Goal: Information Seeking & Learning: Learn about a topic

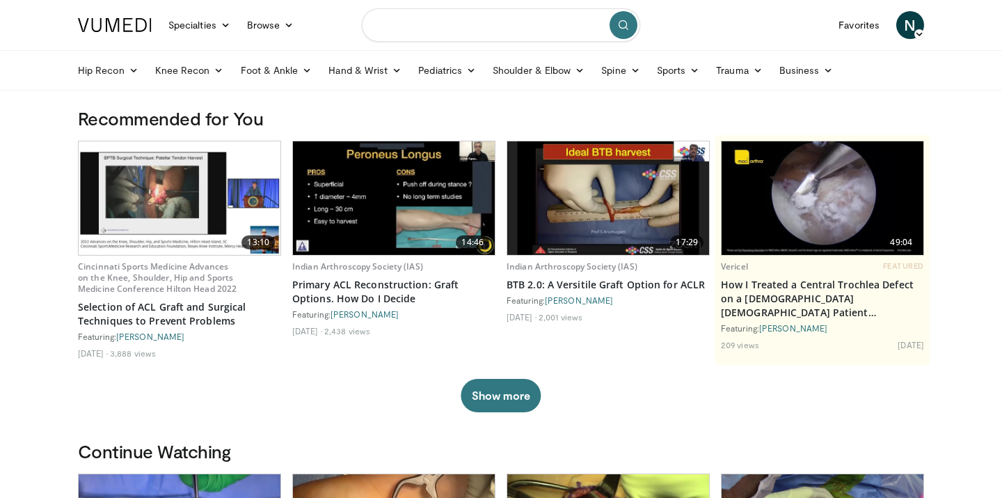
click at [475, 10] on input "Search topics, interventions" at bounding box center [501, 24] width 278 height 33
type input "**********"
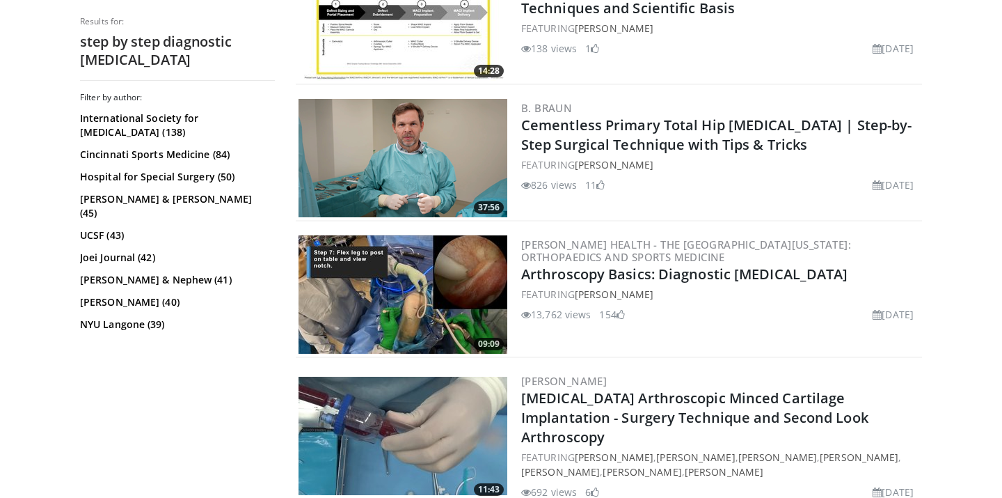
scroll to position [673, 0]
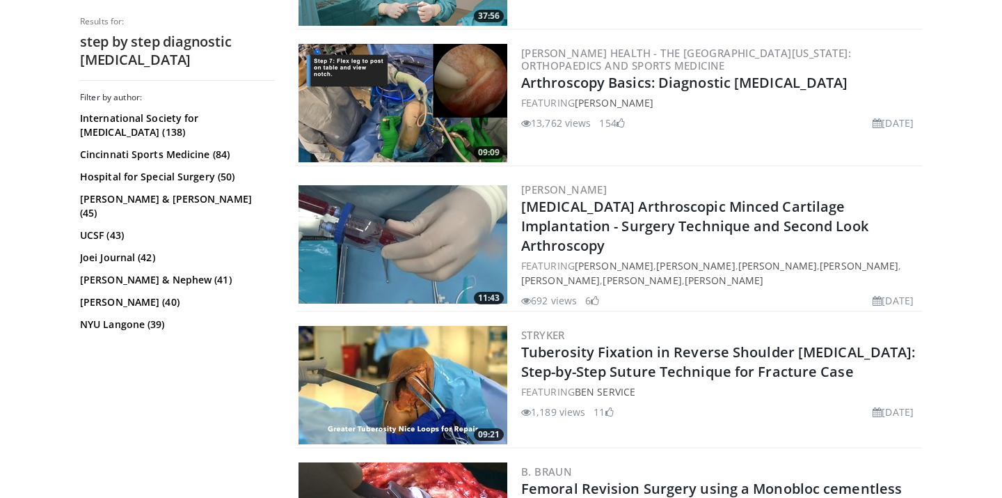
click at [443, 115] on img at bounding box center [403, 103] width 209 height 118
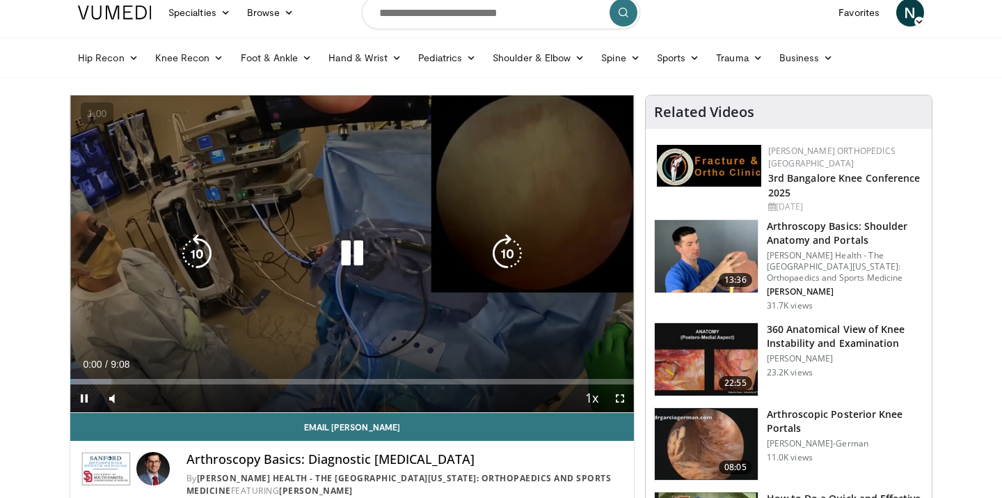
scroll to position [13, 0]
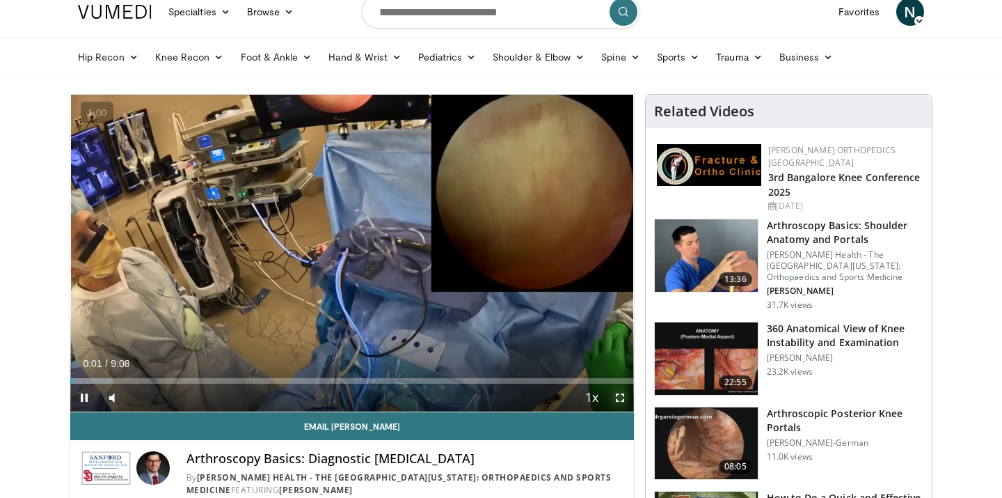
click at [624, 401] on span "Video Player" at bounding box center [620, 398] width 28 height 28
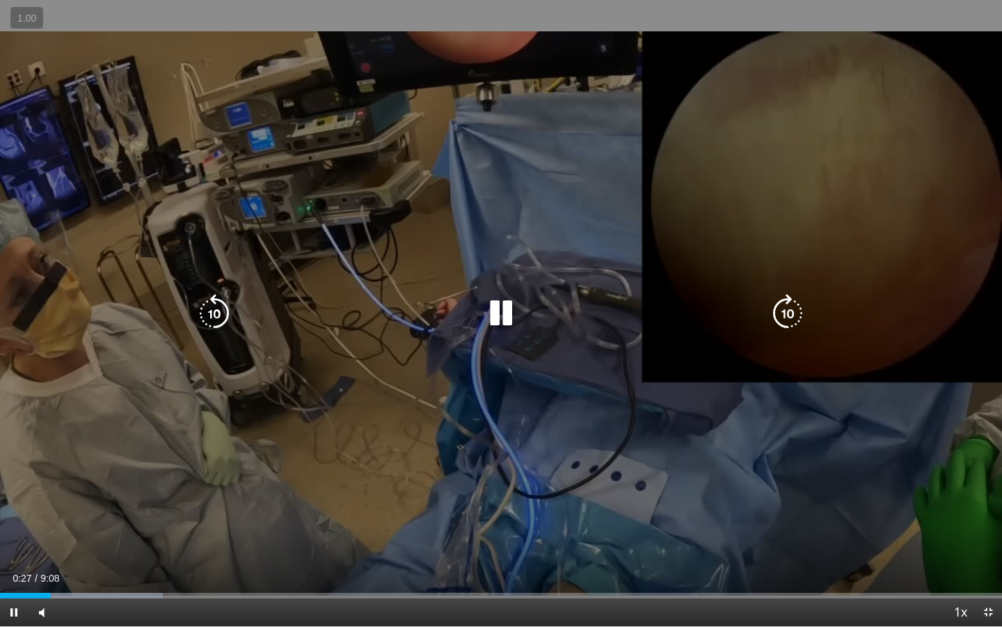
click at [453, 333] on div "10 seconds Tap to unmute" at bounding box center [501, 313] width 1002 height 626
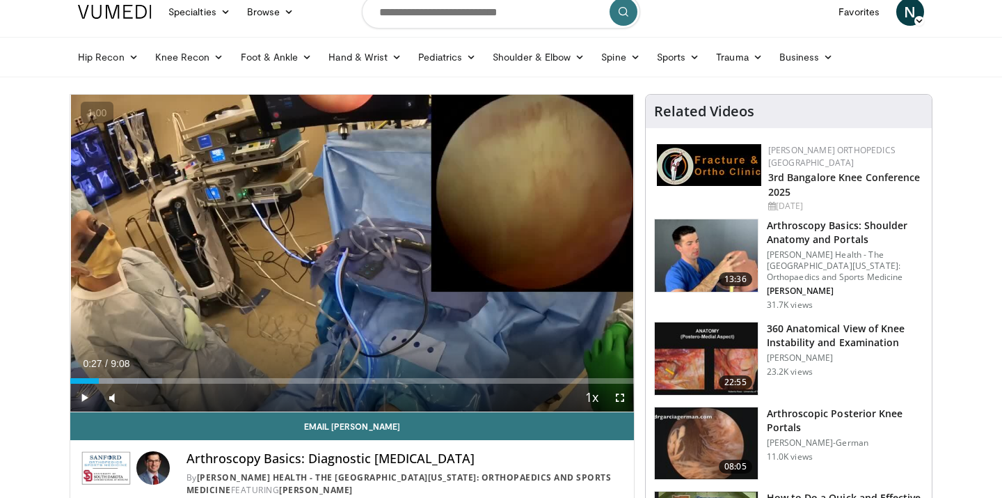
click at [81, 399] on span "Video Player" at bounding box center [84, 398] width 28 height 28
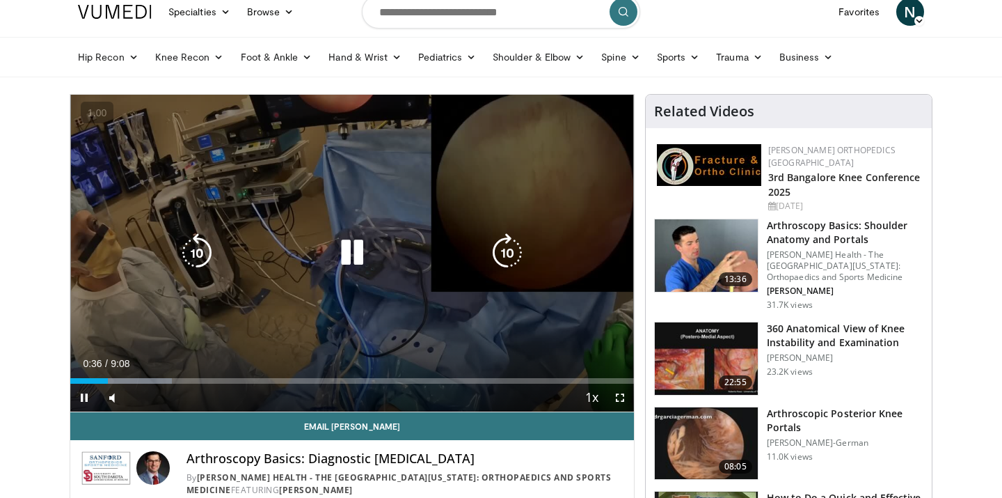
click at [189, 258] on icon "Video Player" at bounding box center [197, 252] width 39 height 39
click at [340, 253] on icon "Video Player" at bounding box center [352, 252] width 39 height 39
click at [359, 258] on icon "Video Player" at bounding box center [352, 252] width 39 height 39
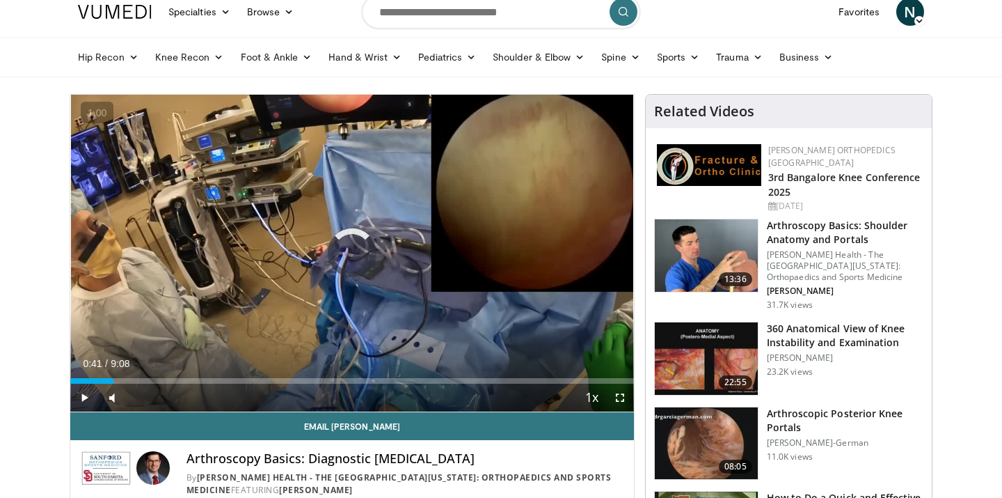
drag, startPoint x: 113, startPoint y: 379, endPoint x: 50, endPoint y: 380, distance: 63.4
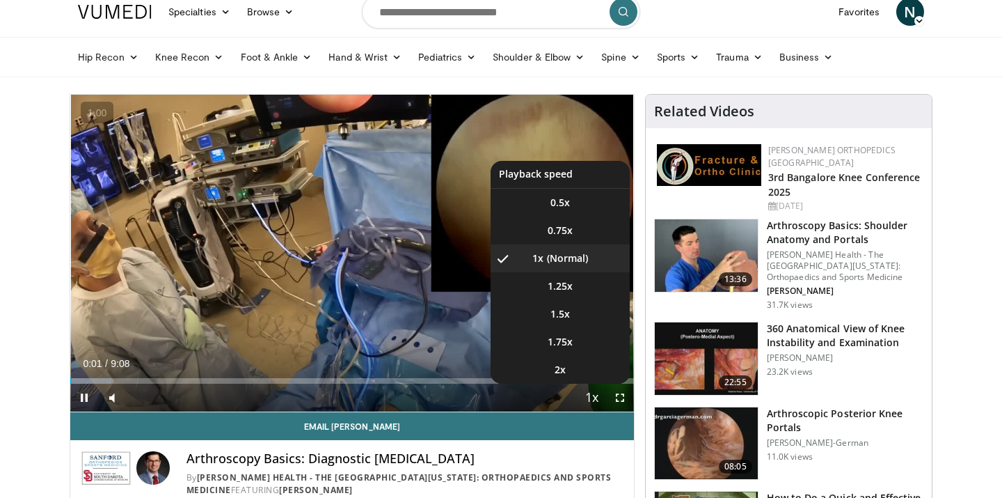
click at [592, 400] on span "Video Player" at bounding box center [592, 398] width 19 height 28
click at [592, 342] on li "1.75x" at bounding box center [560, 342] width 139 height 28
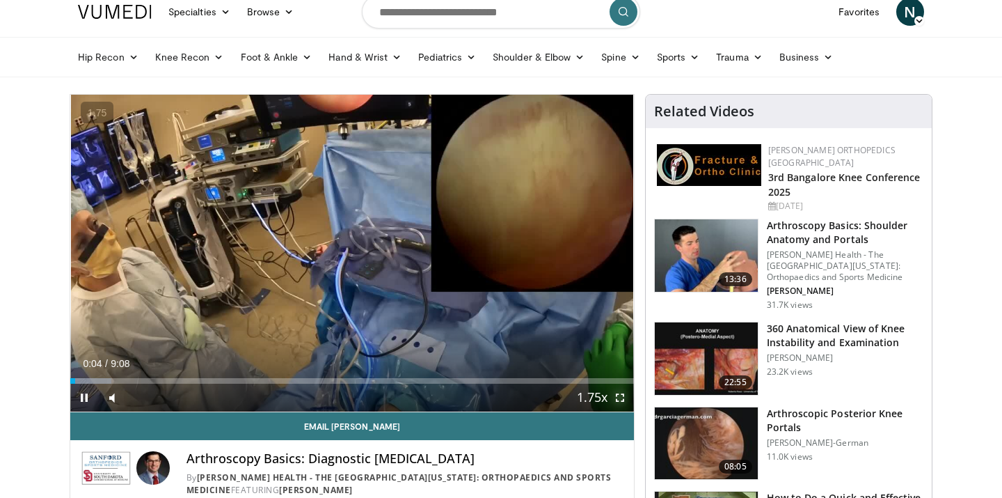
click at [615, 400] on span "Video Player" at bounding box center [620, 398] width 28 height 28
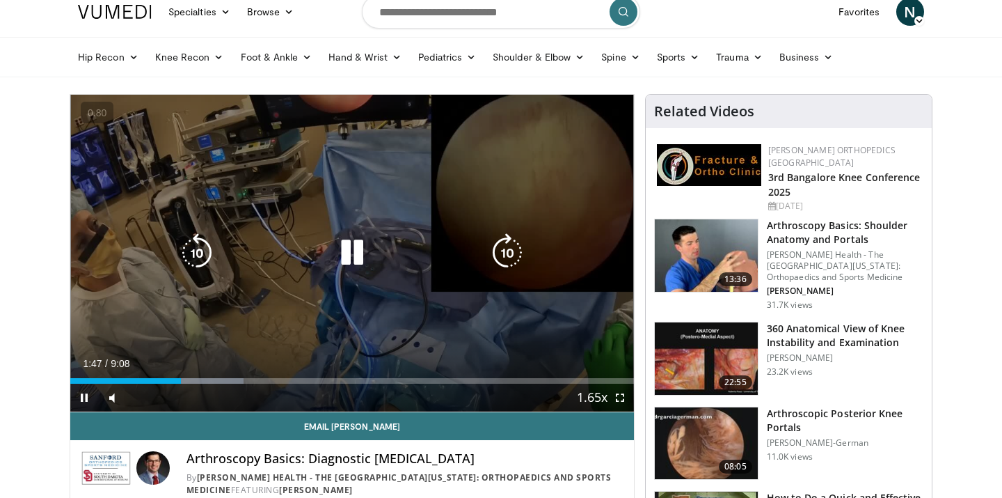
click at [184, 263] on icon "Video Player" at bounding box center [197, 252] width 39 height 39
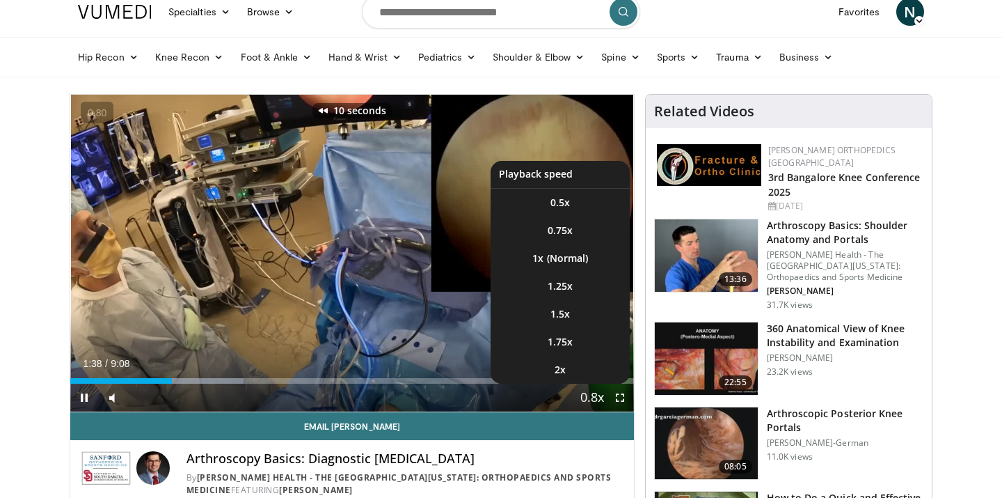
click at [598, 399] on span "Video Player" at bounding box center [592, 398] width 19 height 28
click at [579, 320] on li "1.5x" at bounding box center [560, 314] width 139 height 28
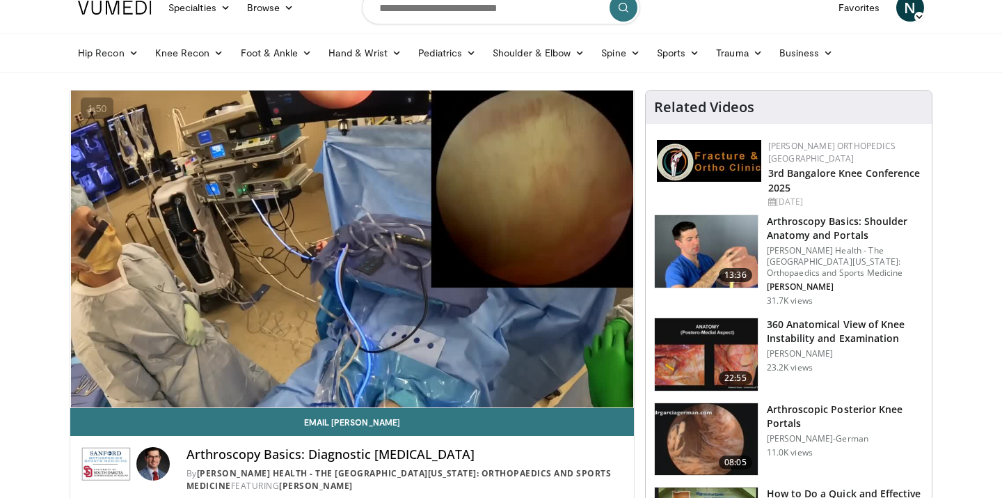
scroll to position [19, 0]
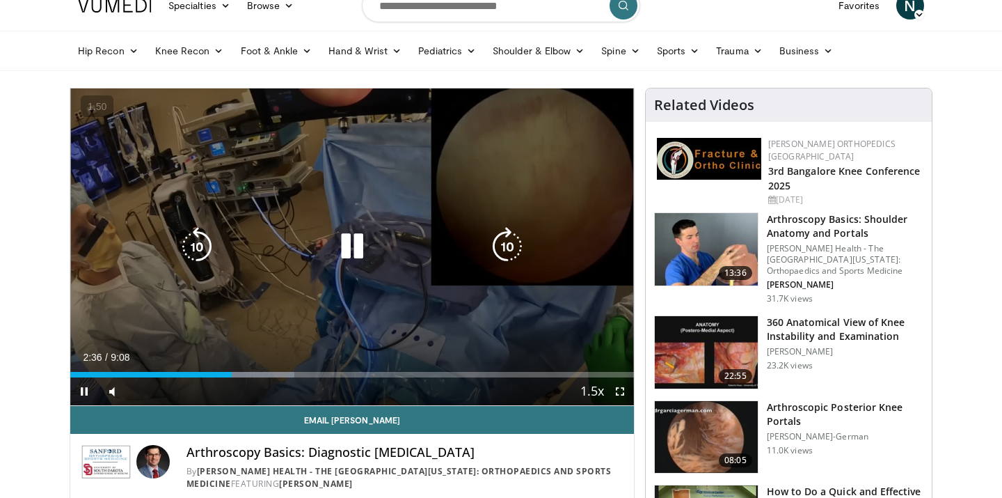
click at [194, 245] on icon "Video Player" at bounding box center [197, 246] width 39 height 39
click at [188, 253] on icon "Video Player" at bounding box center [197, 246] width 39 height 39
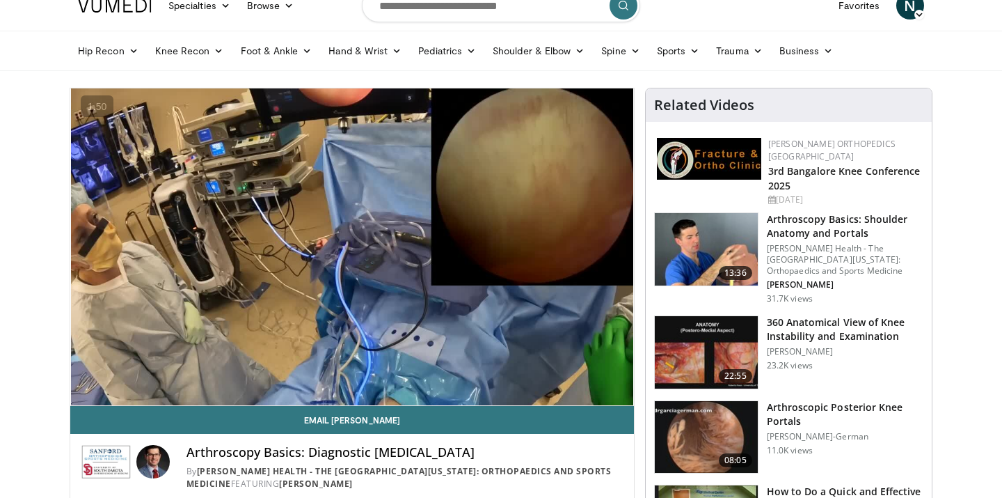
scroll to position [0, 0]
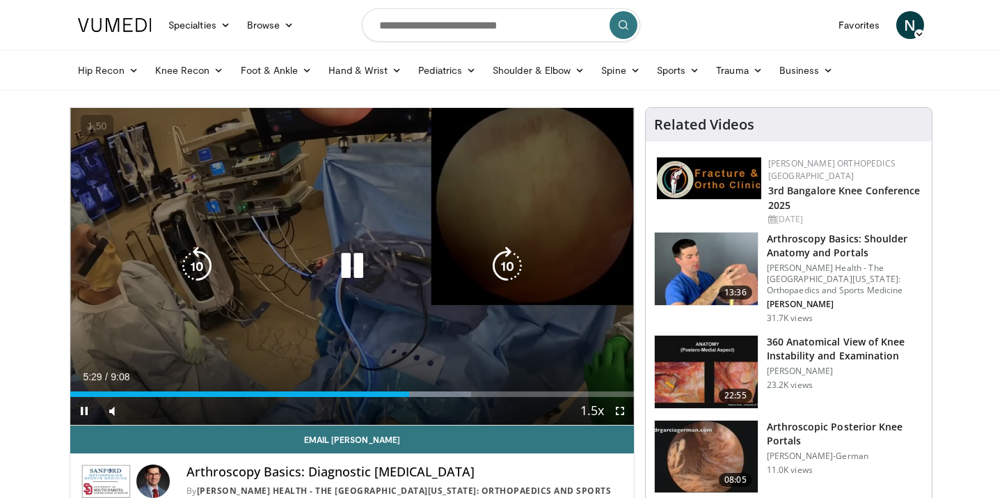
click at [348, 277] on icon "Video Player" at bounding box center [352, 265] width 39 height 39
click at [0, 0] on icon "Video Player" at bounding box center [0, 0] width 0 height 0
click at [348, 277] on icon "Video Player" at bounding box center [352, 265] width 39 height 39
click at [352, 265] on icon "Video Player" at bounding box center [352, 265] width 39 height 39
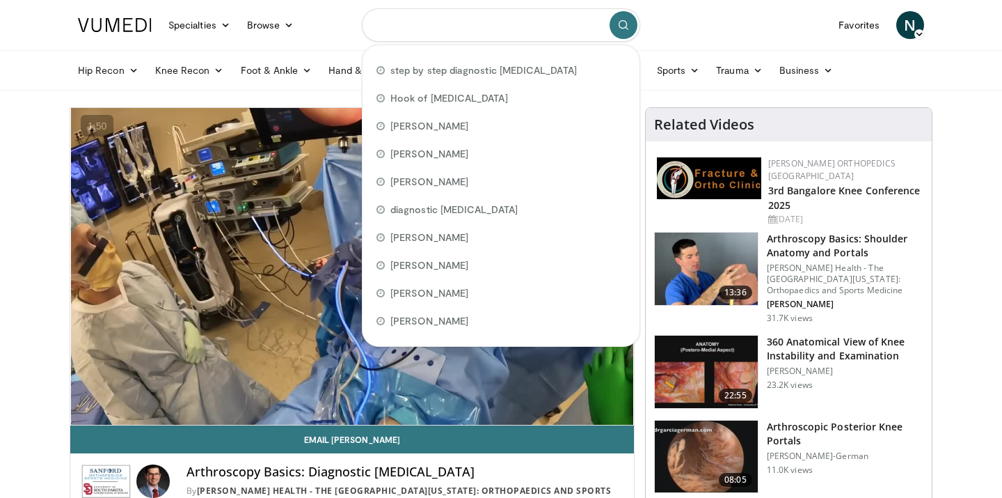
click at [395, 31] on input "Search topics, interventions" at bounding box center [501, 24] width 278 height 33
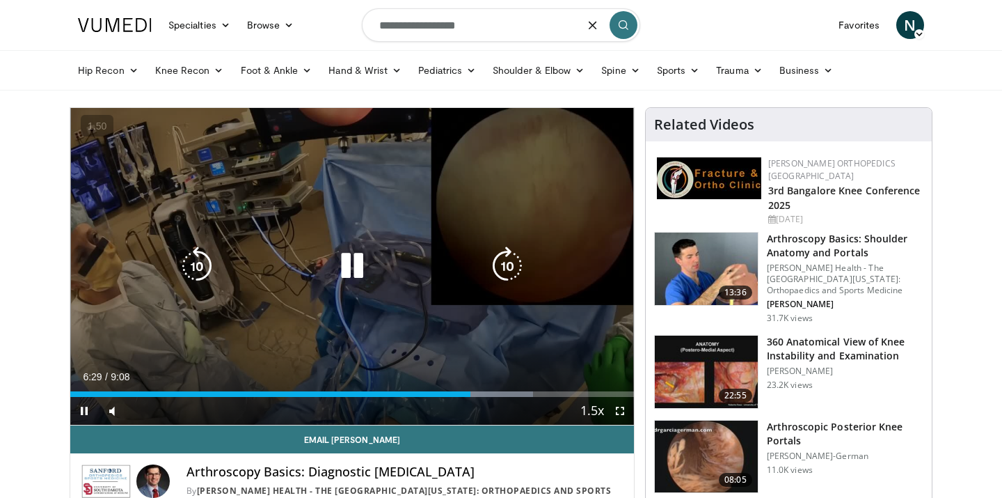
type input "**********"
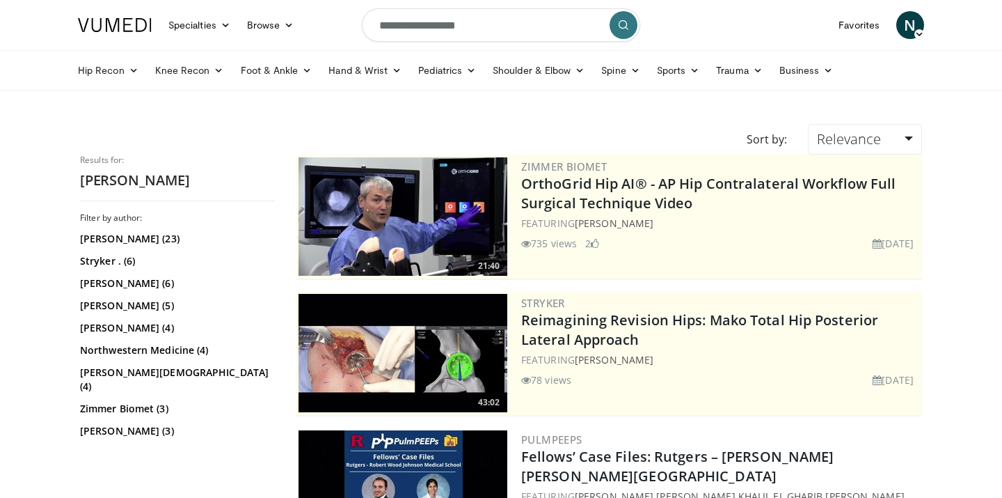
drag, startPoint x: 492, startPoint y: 22, endPoint x: 361, endPoint y: 19, distance: 130.9
click at [362, 19] on form "**********" at bounding box center [501, 25] width 278 height 50
type input "*"
type input "**********"
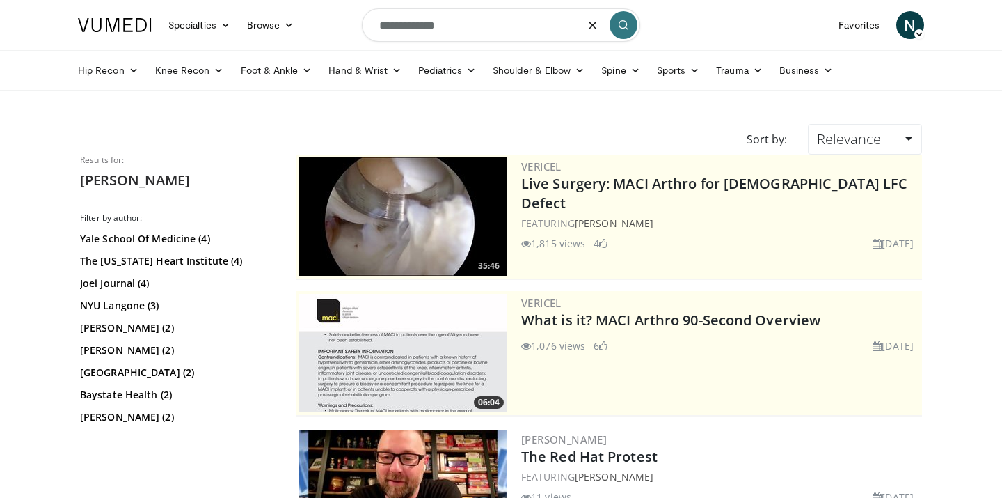
drag, startPoint x: 522, startPoint y: 17, endPoint x: 397, endPoint y: 22, distance: 125.4
click at [397, 22] on input "**********" at bounding box center [501, 24] width 278 height 33
click at [414, 29] on input "**********" at bounding box center [501, 24] width 278 height 33
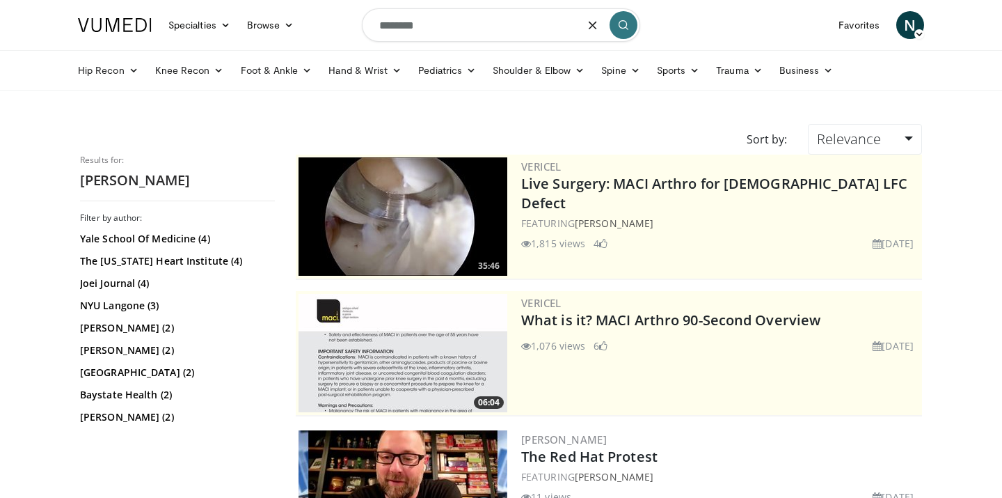
type input "********"
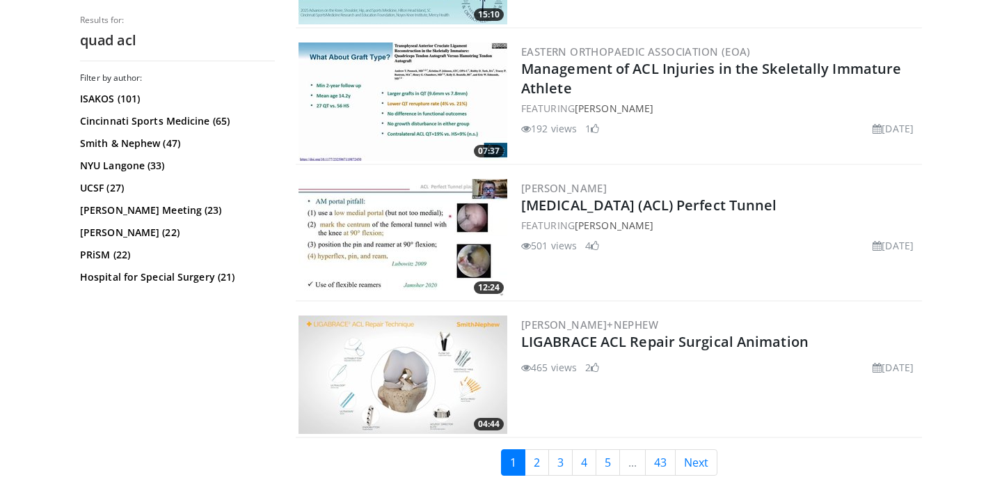
scroll to position [3380, 0]
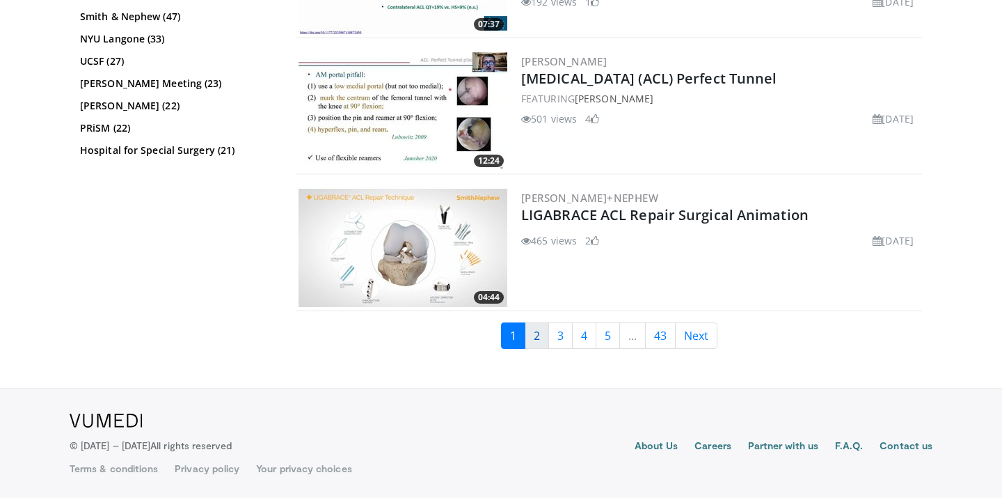
click at [537, 339] on link "2" at bounding box center [537, 335] width 24 height 26
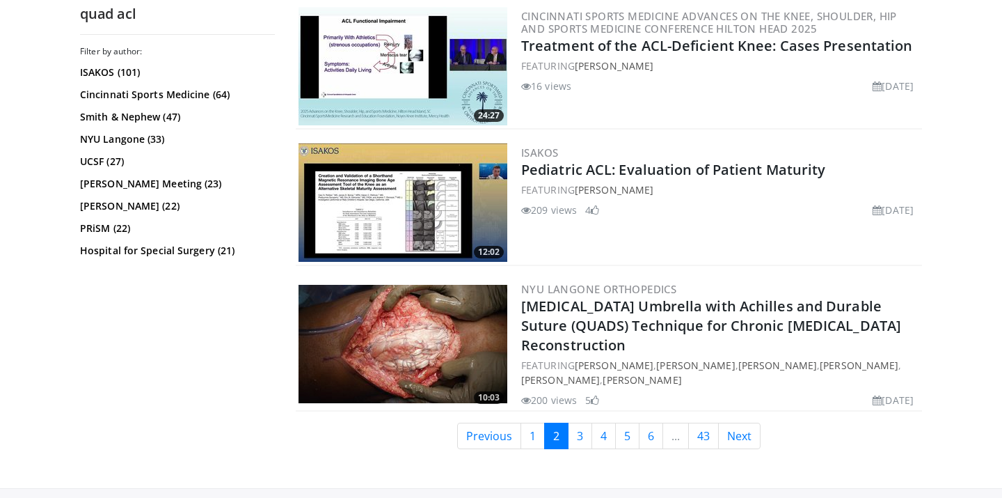
scroll to position [3403, 0]
